Goal: Navigation & Orientation: Find specific page/section

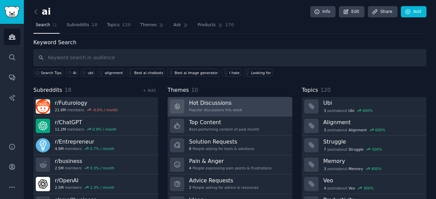
scroll to position [34, 0]
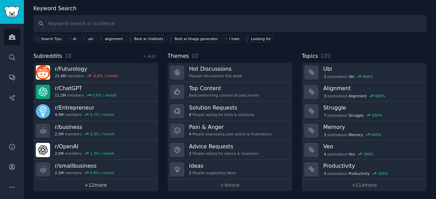
click at [103, 185] on link "+ 12 more" at bounding box center [95, 185] width 125 height 12
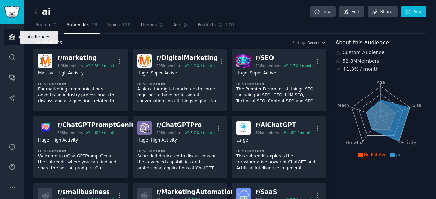
click at [15, 38] on icon "Sidebar" at bounding box center [12, 36] width 7 height 7
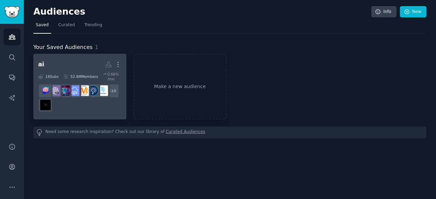
click at [94, 61] on h2 "ai Custom Audience More" at bounding box center [79, 65] width 83 height 12
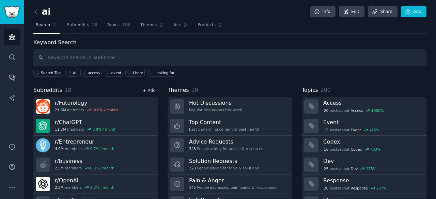
click at [149, 91] on link "+ Add" at bounding box center [149, 90] width 13 height 5
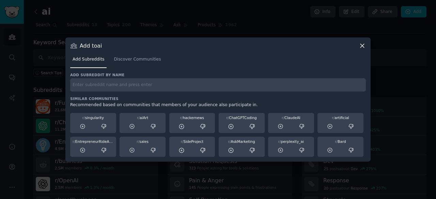
click at [361, 47] on icon at bounding box center [362, 46] width 4 height 4
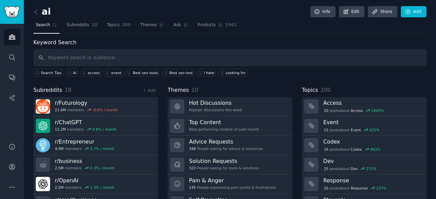
scroll to position [34, 0]
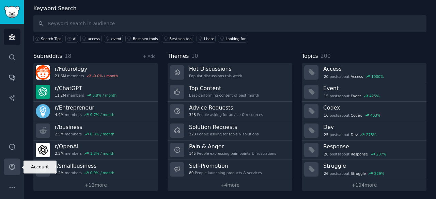
click at [13, 170] on icon "Sidebar" at bounding box center [11, 166] width 5 height 5
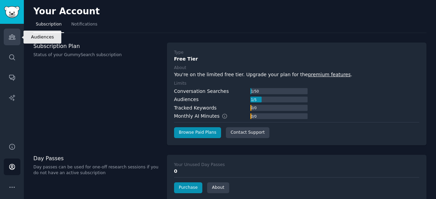
click at [12, 37] on icon "Sidebar" at bounding box center [12, 36] width 7 height 7
